Goal: Transaction & Acquisition: Book appointment/travel/reservation

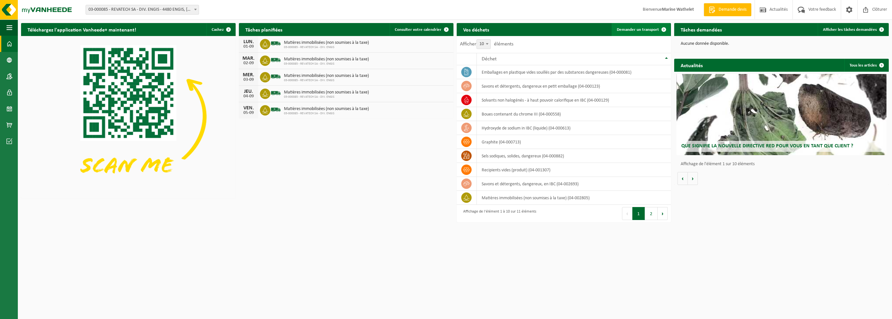
click at [627, 25] on link "Demander un transport" at bounding box center [641, 29] width 59 height 13
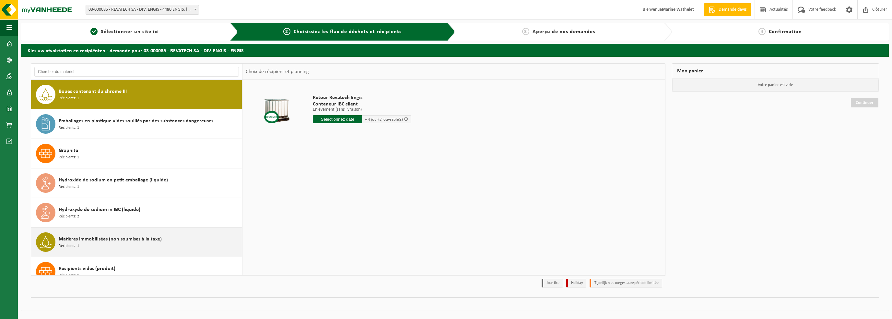
click at [83, 238] on span "Matières immobilisées (non soumises à la taxe)" at bounding box center [110, 239] width 103 height 8
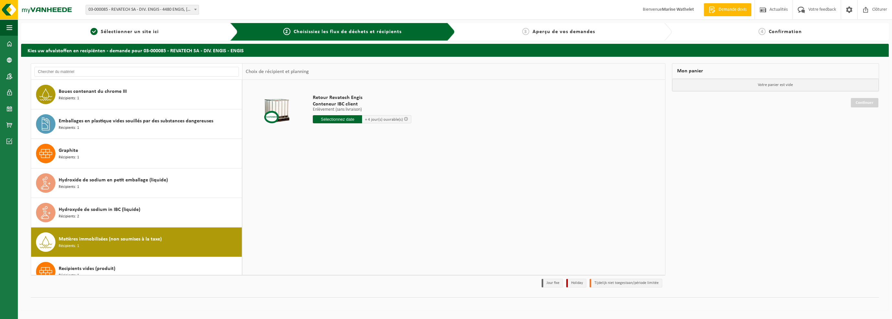
scroll to position [129, 0]
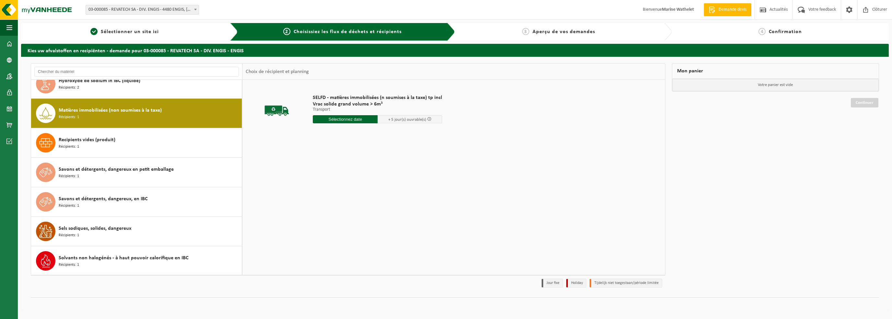
click at [319, 120] on input "text" at bounding box center [345, 119] width 65 height 8
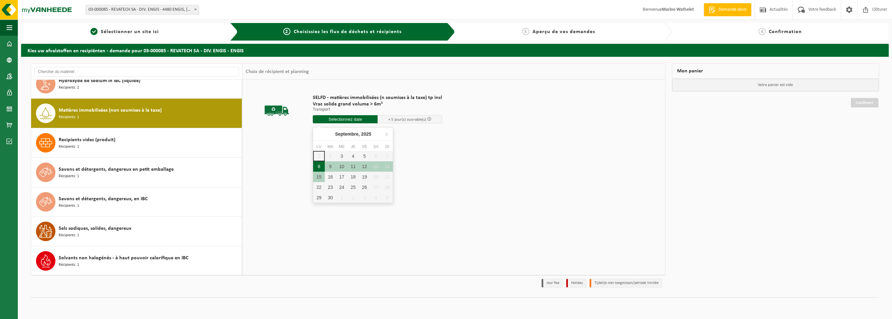
click at [320, 167] on div "8" at bounding box center [318, 166] width 11 height 10
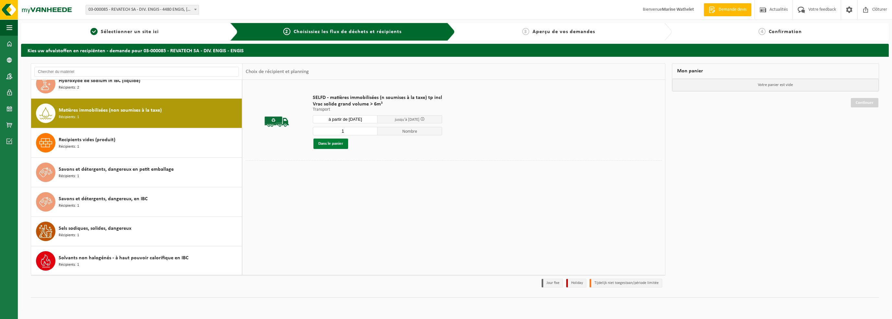
click at [340, 140] on button "Dans le panier" at bounding box center [331, 143] width 35 height 10
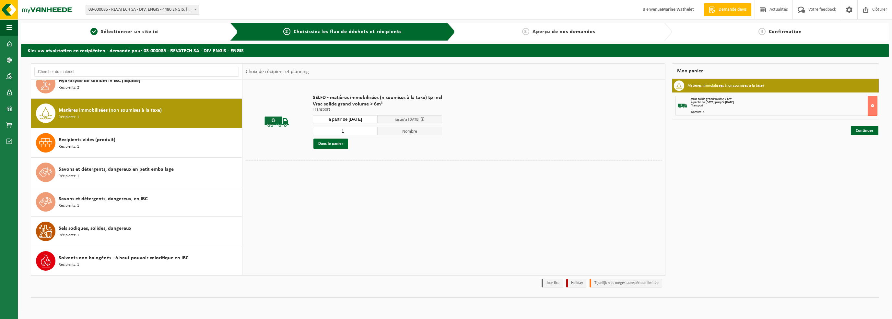
click at [341, 117] on input "à partir de 2025-09-08" at bounding box center [345, 119] width 65 height 8
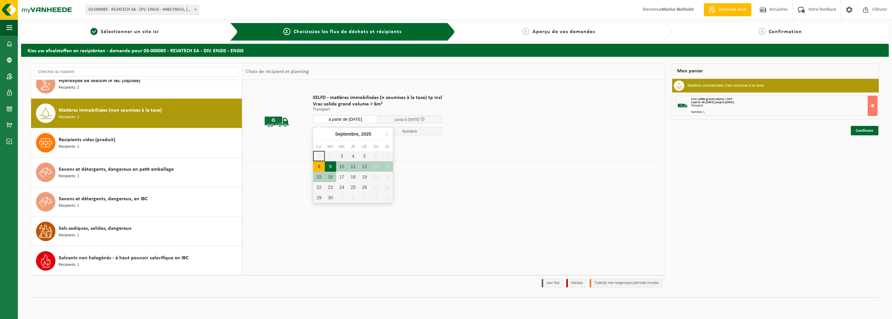
click at [331, 167] on div "9" at bounding box center [330, 166] width 11 height 10
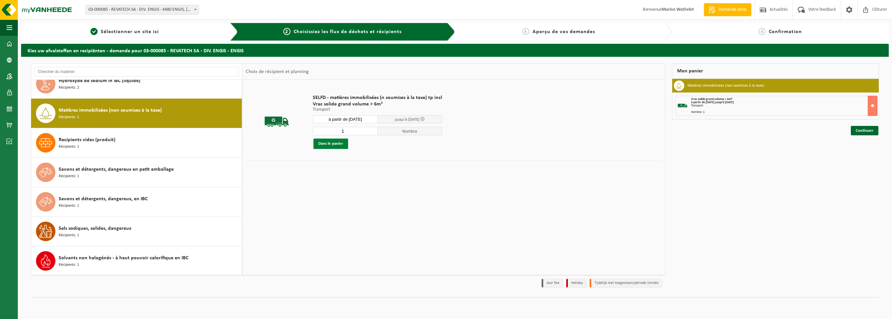
click at [325, 148] on button "Dans le panier" at bounding box center [331, 143] width 35 height 10
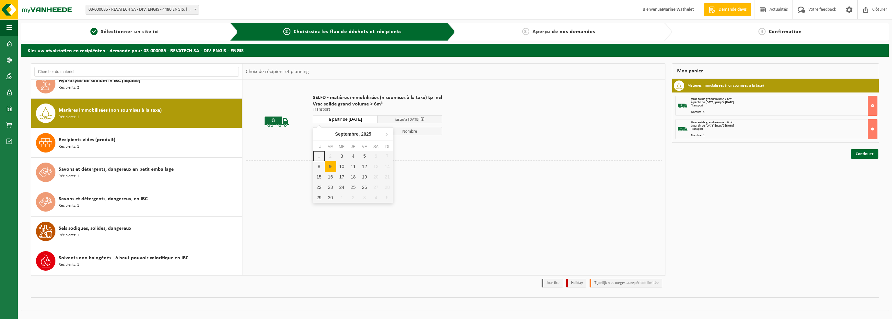
click at [335, 117] on input "à partir de 2025-09-09" at bounding box center [345, 119] width 65 height 8
click at [343, 168] on div "10" at bounding box center [341, 166] width 11 height 10
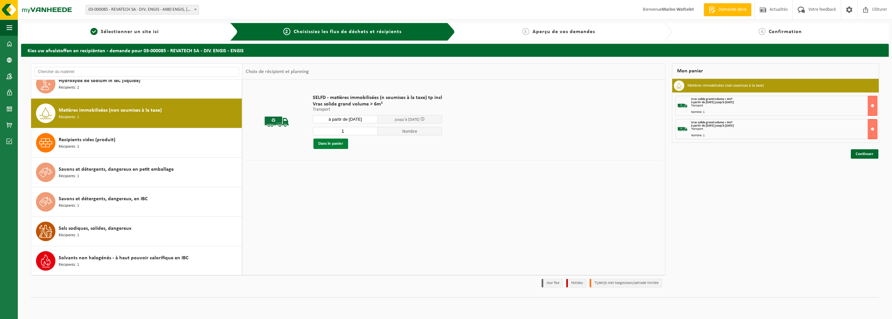
click at [329, 143] on button "Dans le panier" at bounding box center [331, 143] width 35 height 10
click at [334, 117] on input "à partir de 2025-09-10" at bounding box center [345, 119] width 65 height 8
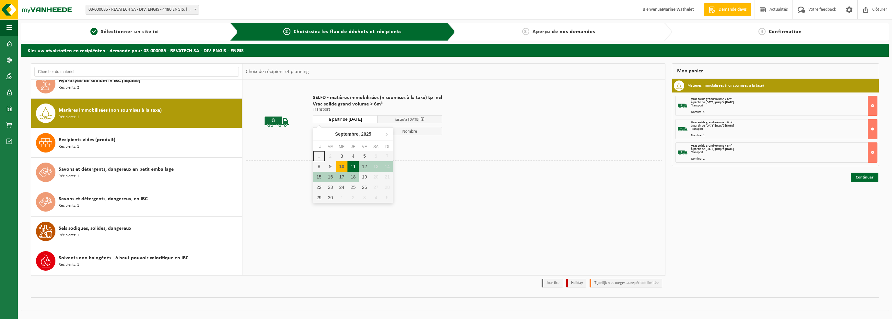
click at [354, 166] on div "11" at bounding box center [353, 166] width 11 height 10
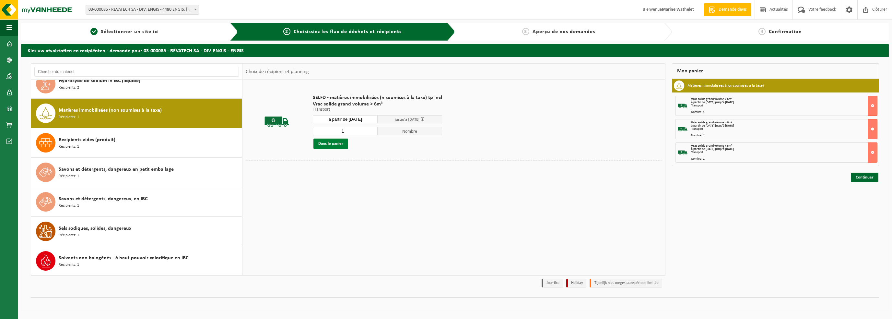
click at [336, 144] on button "Dans le panier" at bounding box center [331, 143] width 35 height 10
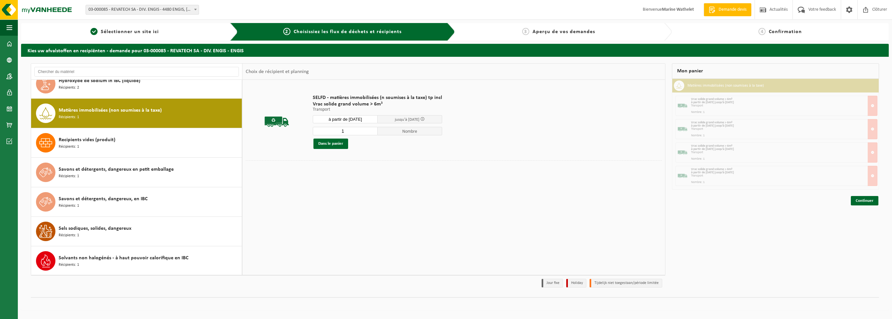
click at [339, 122] on input "à partir de 2025-09-11" at bounding box center [345, 119] width 65 height 8
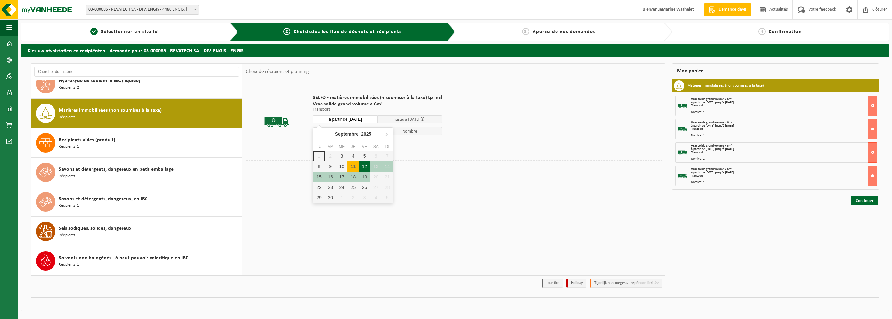
click at [363, 163] on div "12" at bounding box center [364, 166] width 11 height 10
type input "à partir de 2025-09-12"
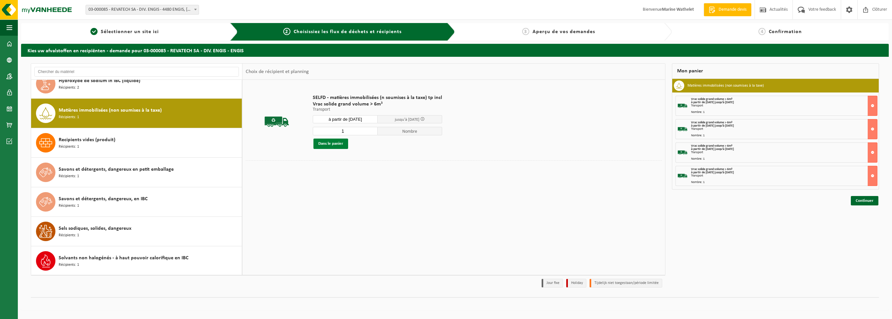
click at [318, 145] on button "Dans le panier" at bounding box center [331, 143] width 35 height 10
click at [868, 222] on link "Continuer" at bounding box center [865, 223] width 28 height 9
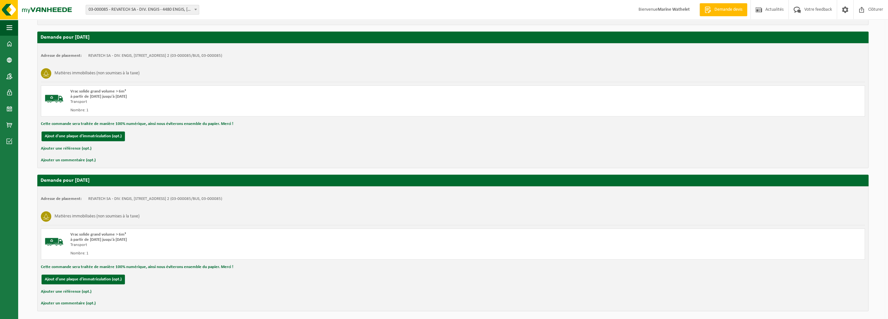
scroll to position [554, 0]
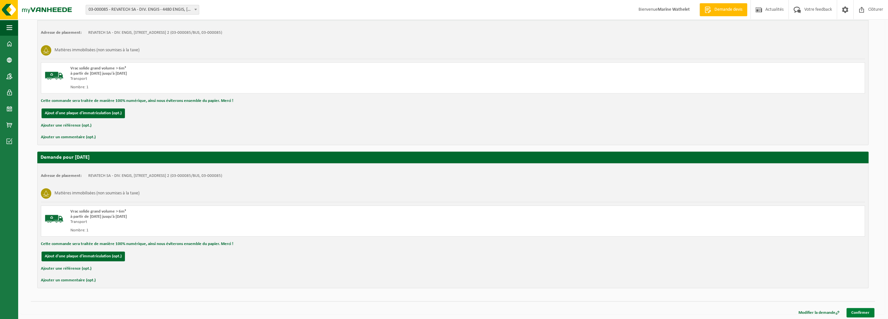
click at [854, 310] on link "Confirmer" at bounding box center [860, 312] width 28 height 9
